Goal: Entertainment & Leisure: Consume media (video, audio)

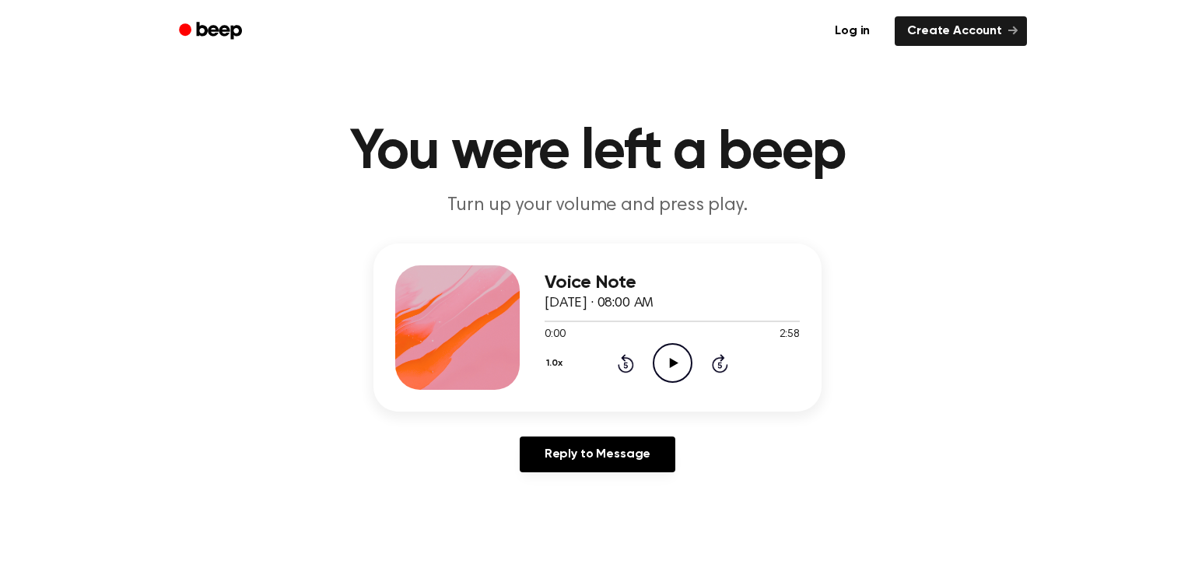
click at [664, 363] on icon "Play Audio" at bounding box center [673, 363] width 40 height 40
click at [668, 363] on icon "Pause Audio" at bounding box center [673, 363] width 40 height 40
click at [646, 355] on div "1.0x Rewind 5 seconds Play Audio Skip 5 seconds" at bounding box center [672, 363] width 255 height 40
click at [689, 360] on icon "Play Audio" at bounding box center [673, 363] width 40 height 40
click at [674, 359] on icon at bounding box center [672, 363] width 7 height 10
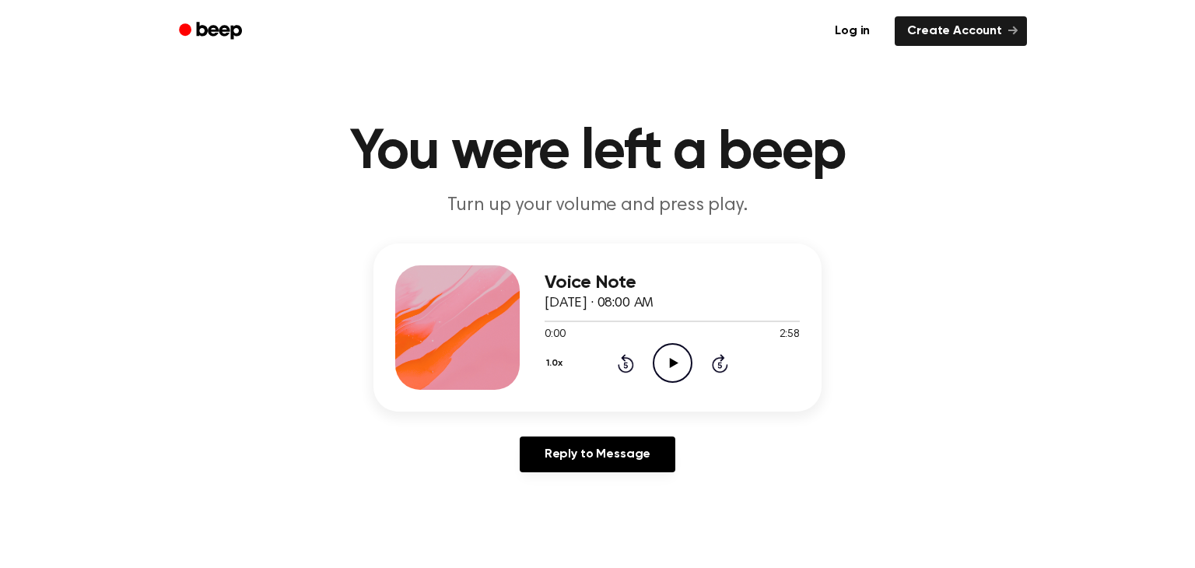
click at [678, 363] on icon "Play Audio" at bounding box center [673, 363] width 40 height 40
click at [664, 359] on icon "Pause Audio" at bounding box center [673, 363] width 40 height 40
click at [674, 360] on icon "Play Audio" at bounding box center [673, 363] width 40 height 40
click at [674, 360] on icon at bounding box center [672, 363] width 7 height 10
